Goal: Task Accomplishment & Management: Manage account settings

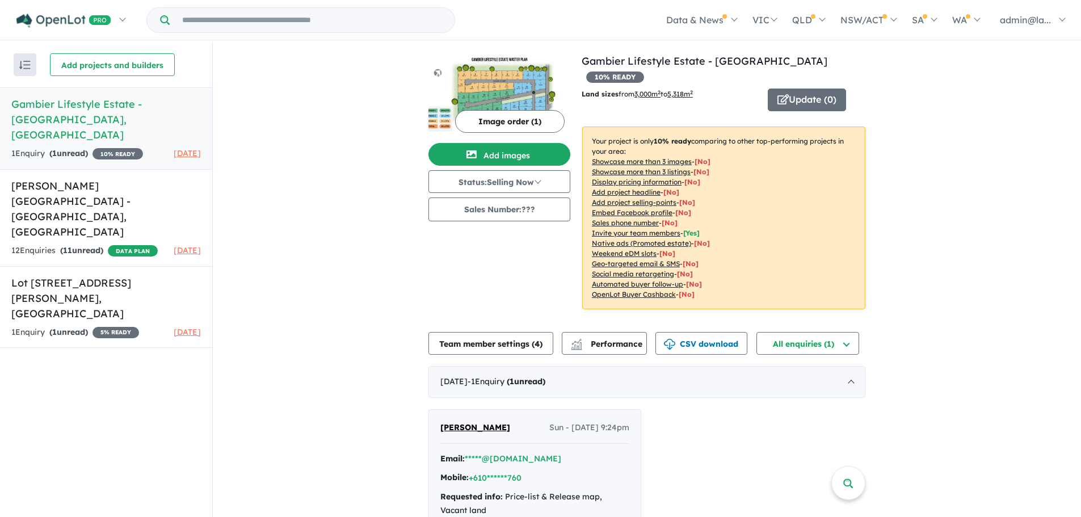
click at [66, 99] on h5 "Gambier Lifestyle Estate - Compton , SA" at bounding box center [106, 120] width 190 height 46
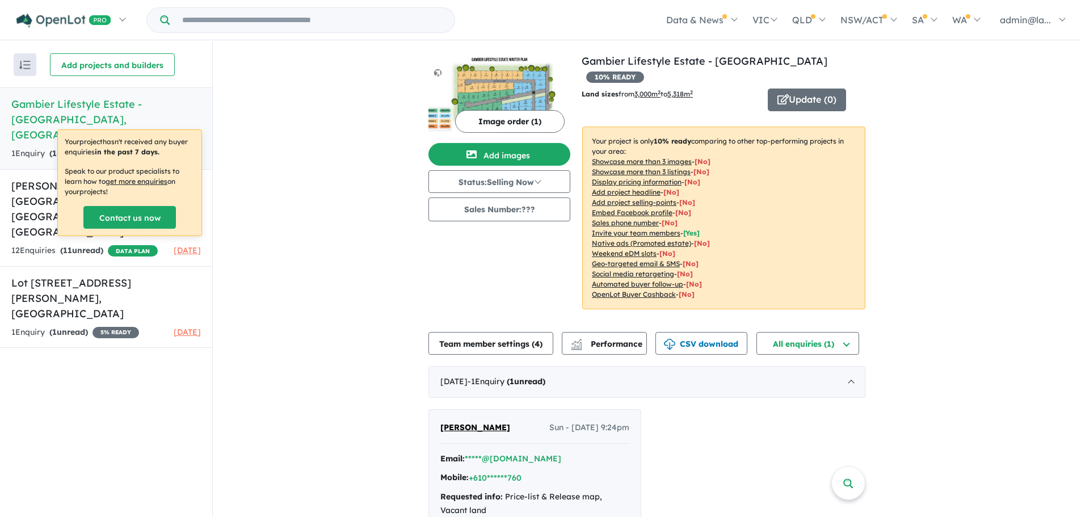
scroll to position [48, 0]
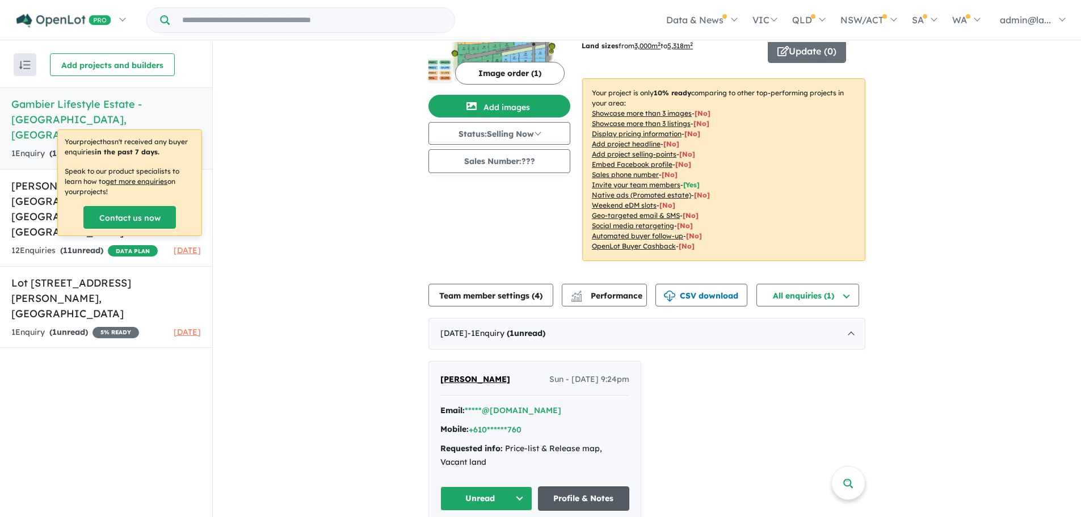
click at [606, 486] on link "Profile & Notes" at bounding box center [584, 498] width 92 height 24
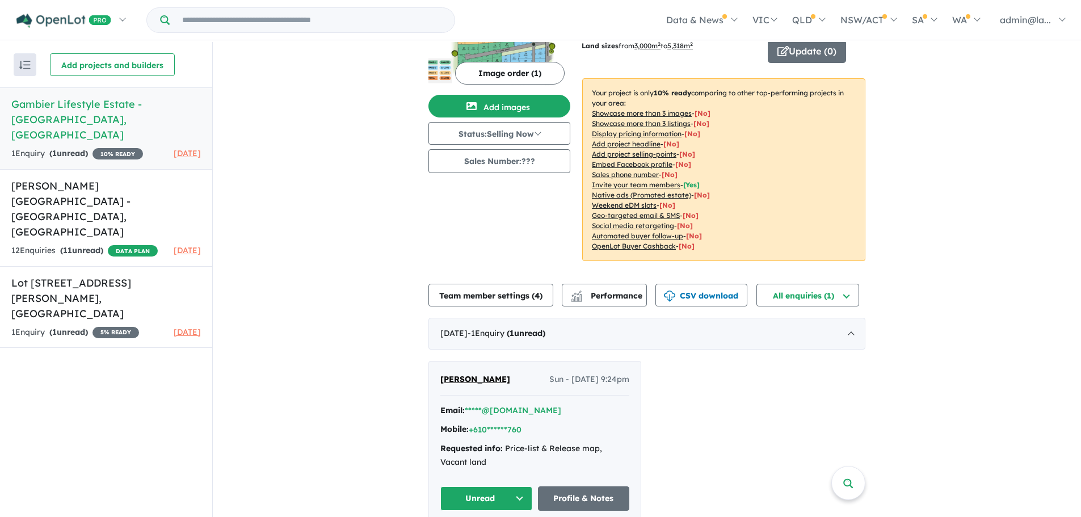
click at [911, 379] on div "View 3 projects in your account Gambier Lifestyle Estate - Compton 10 % READY L…" at bounding box center [647, 264] width 869 height 540
click at [53, 120] on h5 "Gambier Lifestyle Estate - Compton , SA" at bounding box center [106, 120] width 190 height 46
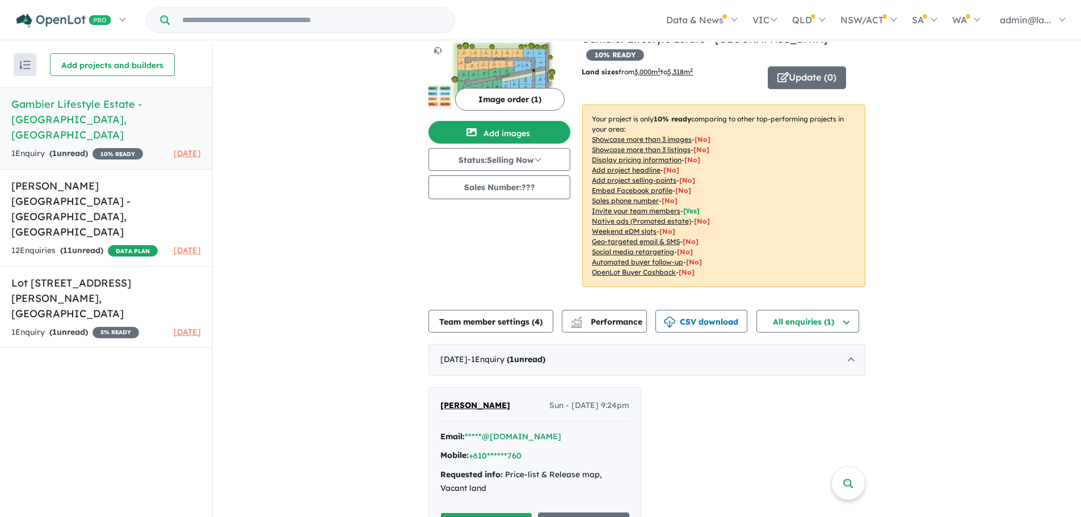
scroll to position [0, 0]
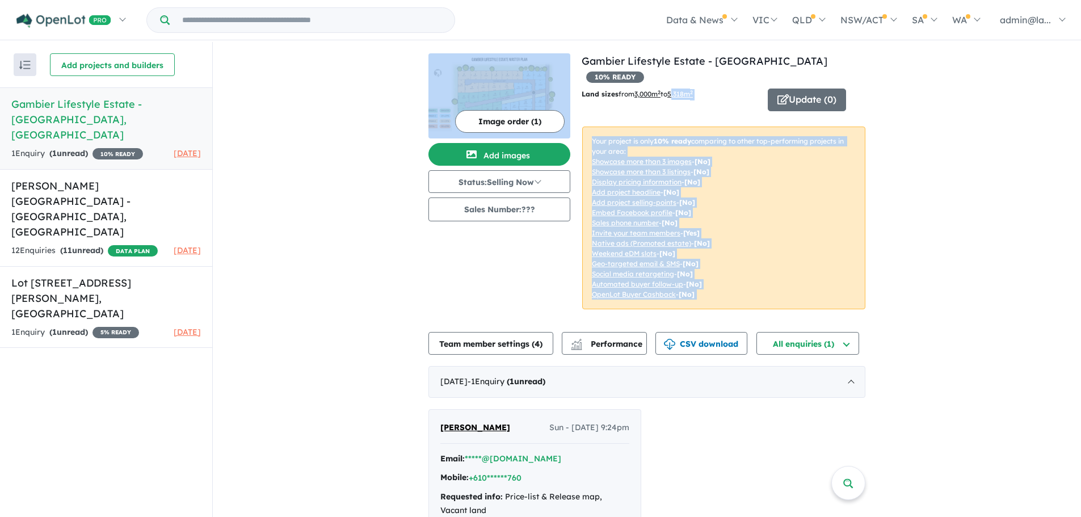
drag, startPoint x: 570, startPoint y: 63, endPoint x: 678, endPoint y: 77, distance: 109.3
click at [678, 77] on div "View 3 projects in your account Gambier Lifestyle Estate - Compton 10 % READY L…" at bounding box center [647, 188] width 437 height 270
click at [749, 89] on p "Land sizes from 3,000 m 2 to 5,318 m 2" at bounding box center [671, 94] width 178 height 11
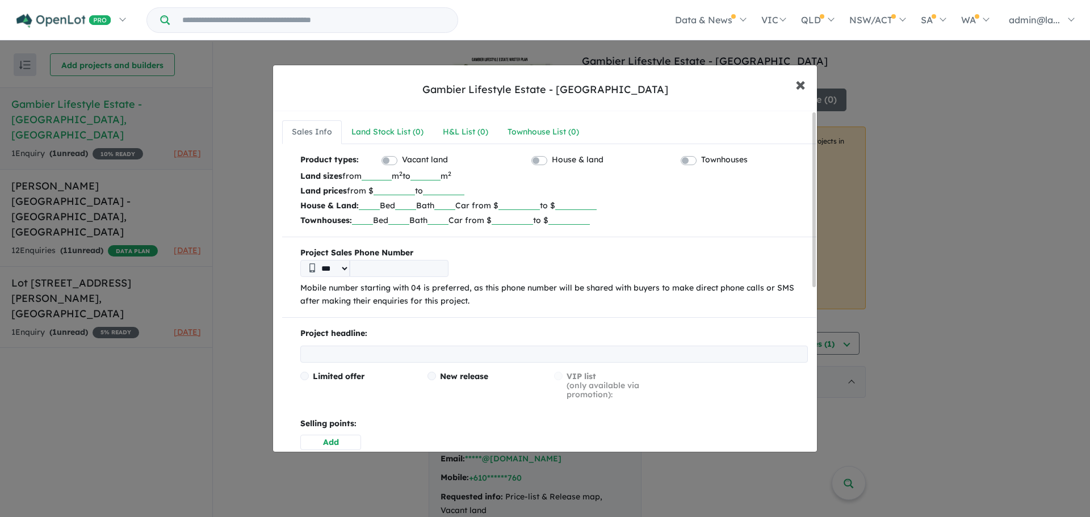
click at [802, 85] on span "×" at bounding box center [800, 84] width 10 height 24
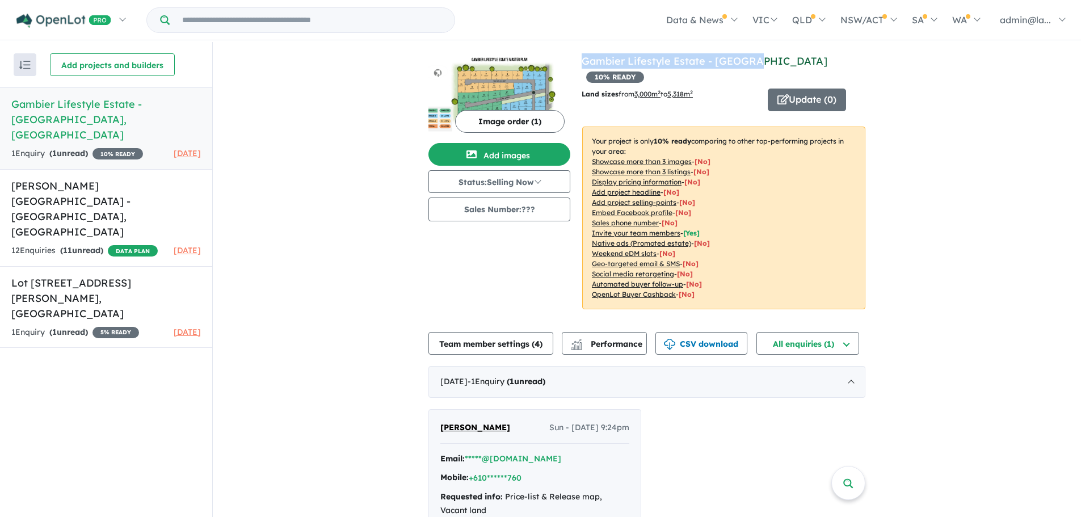
drag, startPoint x: 758, startPoint y: 64, endPoint x: 581, endPoint y: 60, distance: 177.2
click at [582, 60] on h4 "View 3 projects in your account Gambier Lifestyle Estate - Compton 10 % READY" at bounding box center [724, 68] width 284 height 31
copy link "Gambier Lifestyle Estate - [GEOGRAPHIC_DATA]"
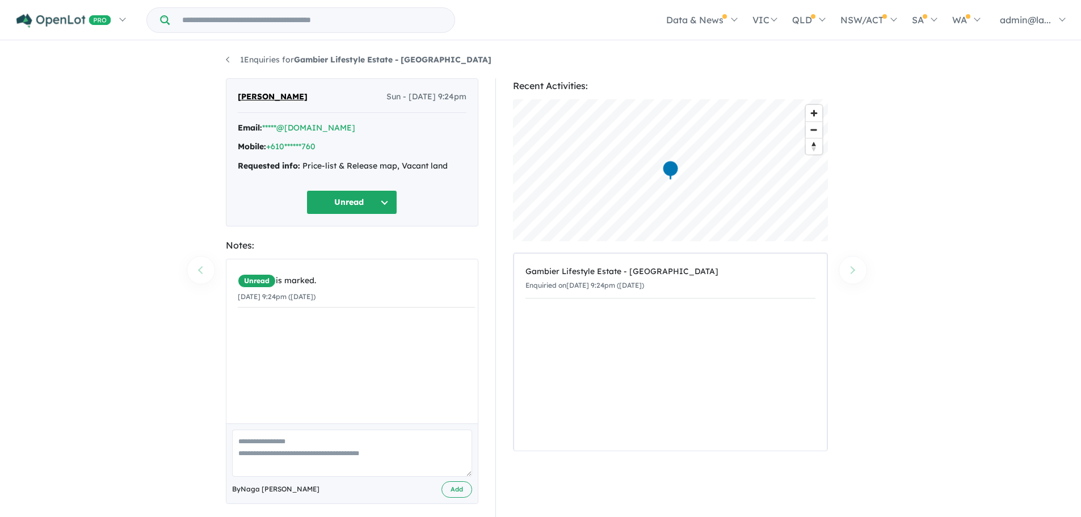
click at [275, 452] on textarea at bounding box center [352, 453] width 240 height 47
click at [294, 339] on div "Unread is marked. [DATE] 9:24pm ([DATE])" at bounding box center [356, 345] width 260 height 173
click at [303, 460] on textarea "To enrich screen reader interactions, please activate Accessibility in Grammarl…" at bounding box center [352, 453] width 240 height 47
click at [383, 200] on button "Unread" at bounding box center [352, 202] width 91 height 24
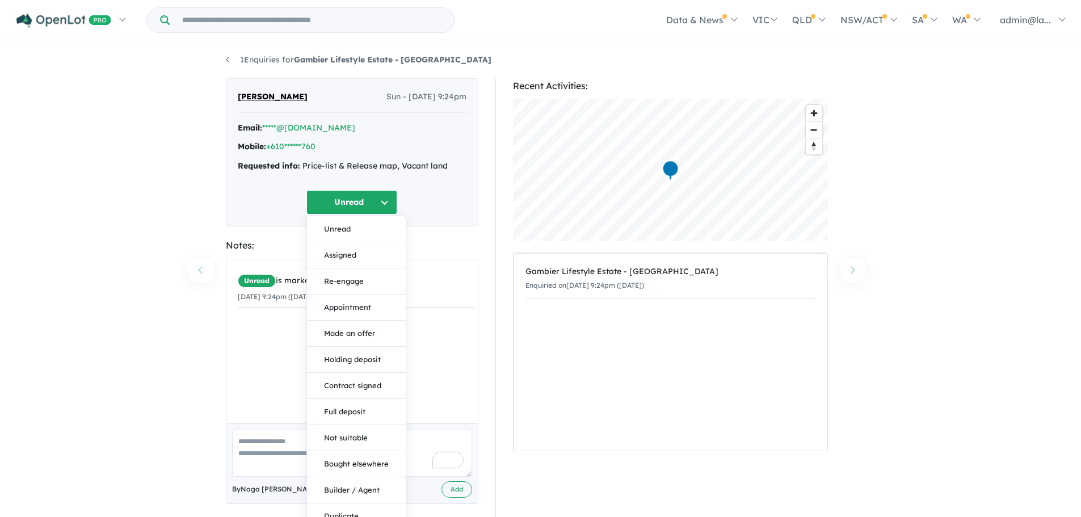
click at [438, 191] on div "Unread Unread Assigned Re-engage Appointment Made an offer Holding deposit Cont…" at bounding box center [352, 202] width 229 height 24
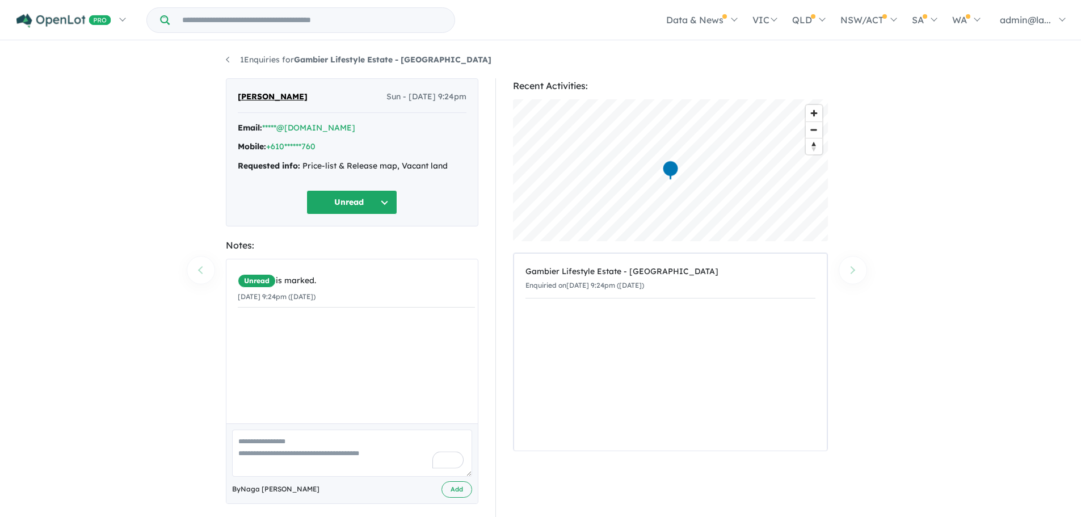
click at [332, 378] on div "Unread is marked. [DATE] 9:24pm ([DATE])" at bounding box center [356, 345] width 260 height 173
click at [295, 453] on textarea "To enrich screen reader interactions, please activate Accessibility in Grammarl…" at bounding box center [352, 453] width 240 height 47
